Goal: Find specific page/section: Find specific page/section

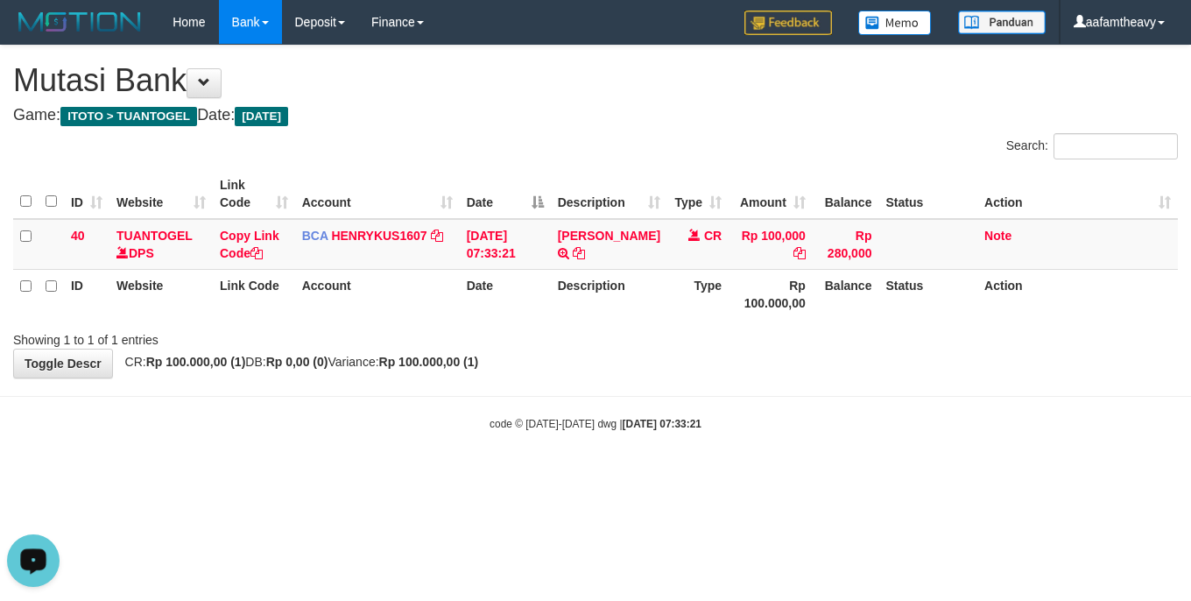
click at [479, 476] on html "Toggle navigation Home Bank Account List Load By Website Group [ITOTO] TUANTOGE…" at bounding box center [595, 238] width 1191 height 476
